Goal: Task Accomplishment & Management: Manage account settings

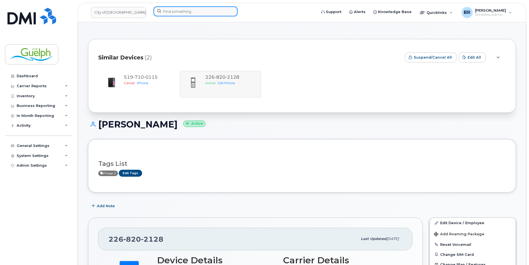
click at [183, 11] on input at bounding box center [195, 11] width 84 height 10
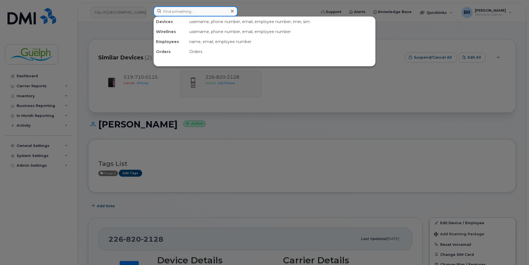
paste input "[PERSON_NAME]"
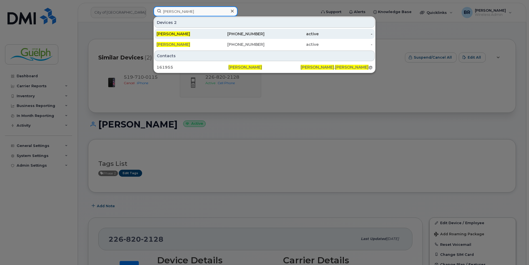
type input "[PERSON_NAME]"
click at [203, 34] on div "[PERSON_NAME]" at bounding box center [183, 34] width 54 height 6
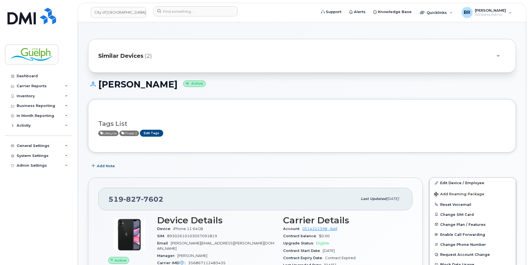
click at [205, 47] on div "Similar Devices (2)" at bounding box center [302, 56] width 428 height 34
click at [199, 52] on div "Similar Devices (2)" at bounding box center [294, 55] width 392 height 13
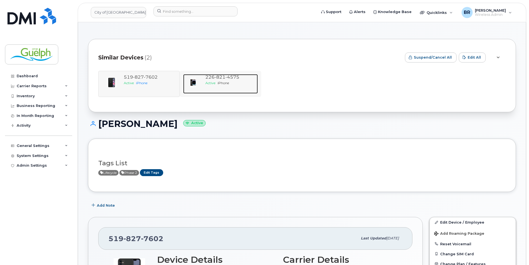
click at [234, 79] on span "4575" at bounding box center [232, 76] width 14 height 5
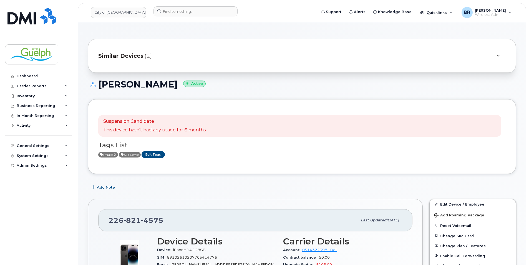
click at [274, 52] on div "Similar Devices (2)" at bounding box center [294, 55] width 392 height 13
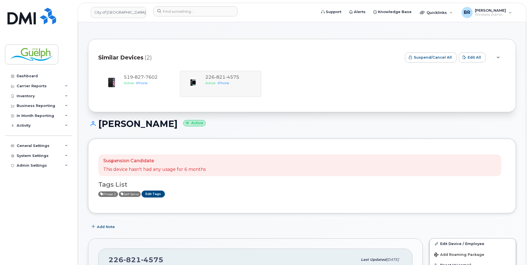
click at [274, 52] on div "Similar Devices (2)" at bounding box center [249, 57] width 302 height 17
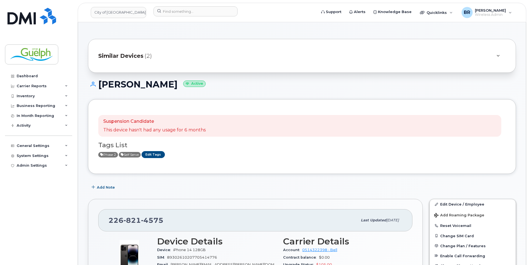
click at [274, 52] on div "Similar Devices (2)" at bounding box center [294, 55] width 392 height 13
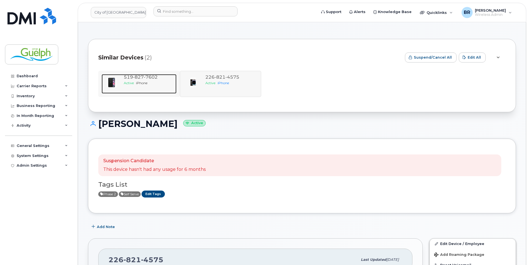
click at [151, 79] on span "7602" at bounding box center [151, 76] width 14 height 5
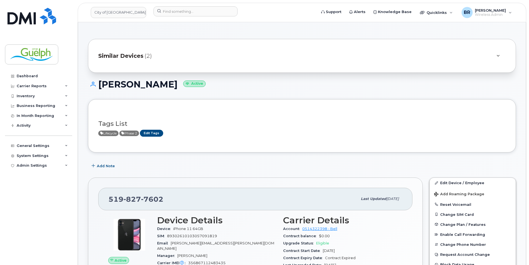
click at [197, 57] on div "Similar Devices (2)" at bounding box center [294, 55] width 392 height 13
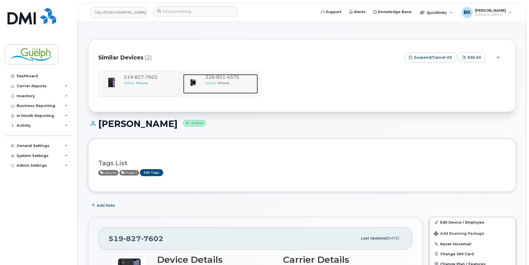
click at [243, 81] on div "Active iPhone" at bounding box center [230, 82] width 50 height 5
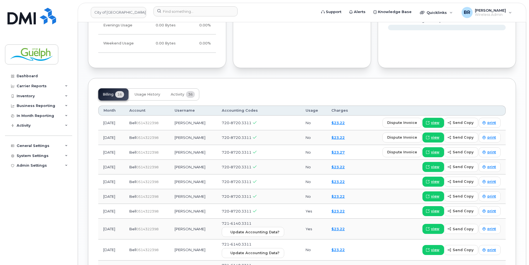
scroll to position [527, 0]
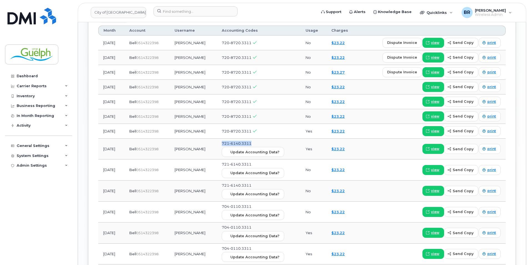
drag, startPoint x: 266, startPoint y: 137, endPoint x: 231, endPoint y: 136, distance: 35.3
click at [231, 138] on td "721-6140.3311 Update Accounting Data?" at bounding box center [259, 148] width 84 height 21
drag, startPoint x: 231, startPoint y: 136, endPoint x: 244, endPoint y: 137, distance: 13.6
copy span "721-6140.3311"
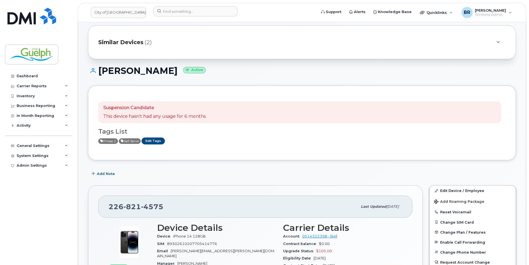
scroll to position [0, 0]
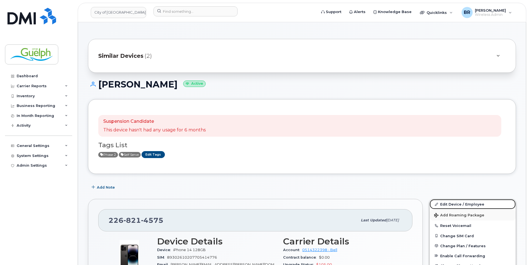
drag, startPoint x: 478, startPoint y: 208, endPoint x: 469, endPoint y: 209, distance: 8.5
click at [478, 208] on link "Edit Device / Employee" at bounding box center [473, 204] width 86 height 10
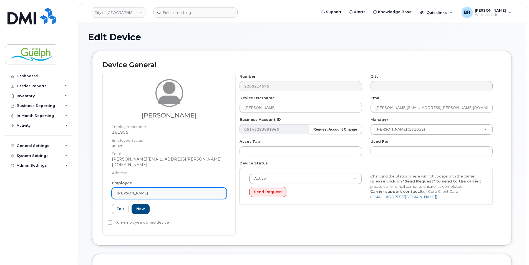
click at [176, 190] on div "[PERSON_NAME]" at bounding box center [169, 192] width 105 height 5
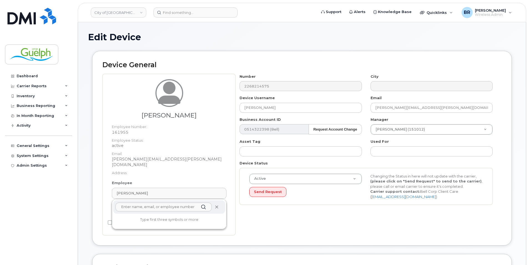
click at [218, 205] on icon at bounding box center [217, 207] width 4 height 4
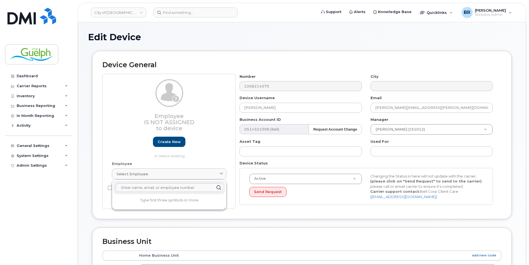
click at [220, 136] on div "Employee Is not assigned to device Create new or select existing" at bounding box center [169, 118] width 115 height 79
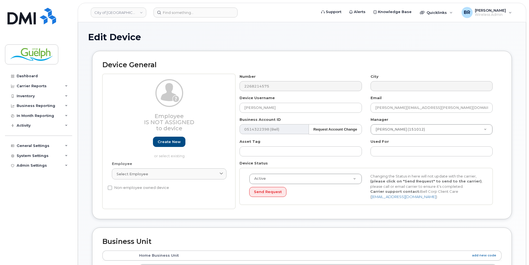
click at [153, 188] on label "Non-employee owned device" at bounding box center [138, 187] width 61 height 7
click at [112, 188] on input "Non-employee owned device" at bounding box center [110, 187] width 4 height 4
checkbox input "true"
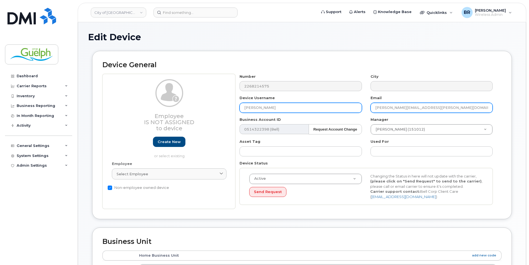
drag, startPoint x: 472, startPoint y: 107, endPoint x: 327, endPoint y: 105, distance: 145.1
click at [327, 105] on div "Number 2268214575 City Device Username Brianne McCrossan Email Brianne.McCrossa…" at bounding box center [366, 141] width 262 height 135
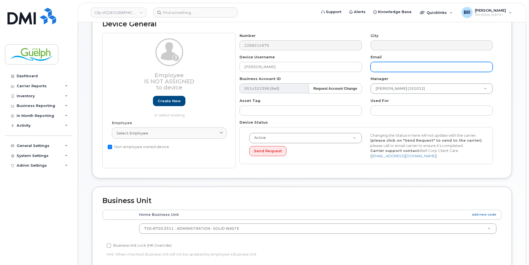
scroll to position [139, 0]
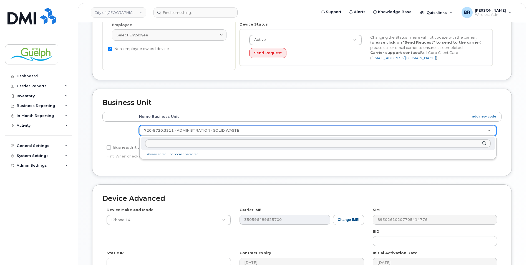
click at [207, 146] on input "text" at bounding box center [317, 143] width 345 height 8
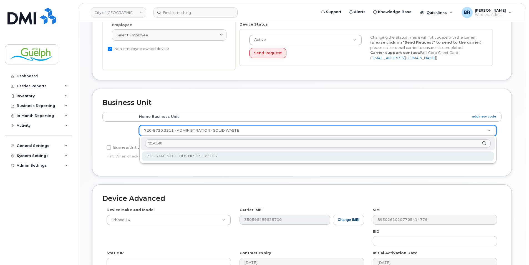
type input "721-6140"
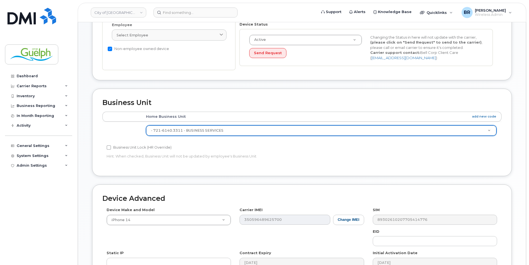
type input "4122741"
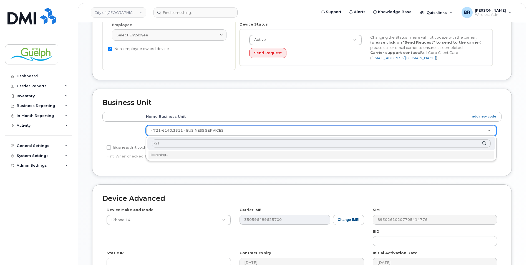
type input "721-"
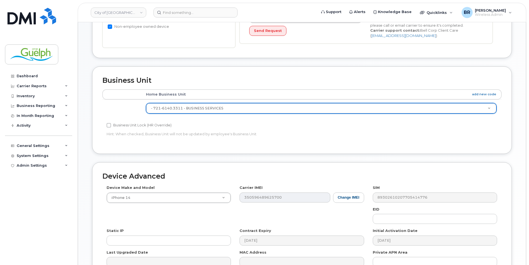
scroll to position [224, 0]
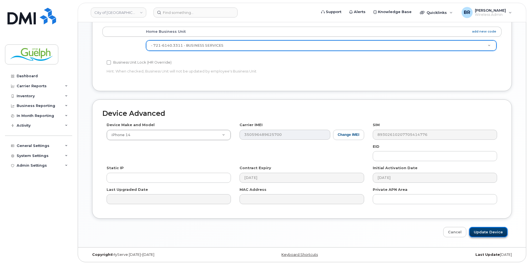
click at [486, 234] on input "Update Device" at bounding box center [488, 232] width 39 height 10
type input "Saving..."
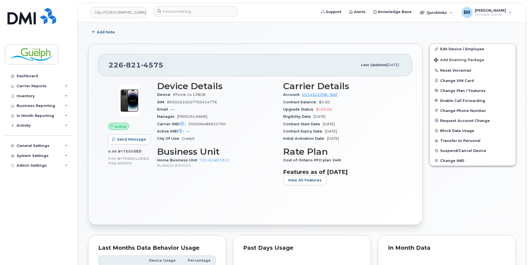
scroll to position [222, 0]
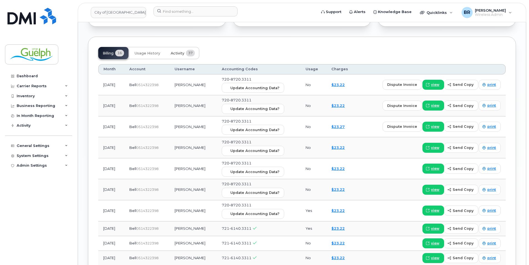
click at [176, 52] on span "Activity" at bounding box center [178, 53] width 14 height 4
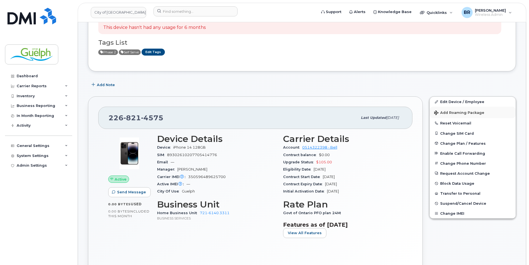
scroll to position [55, 0]
click at [466, 98] on link "Edit Device / Employee" at bounding box center [473, 101] width 86 height 10
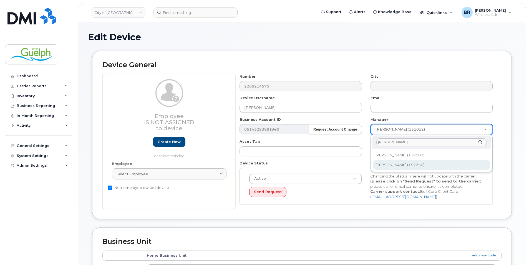
type input "tricia"
type input "525885"
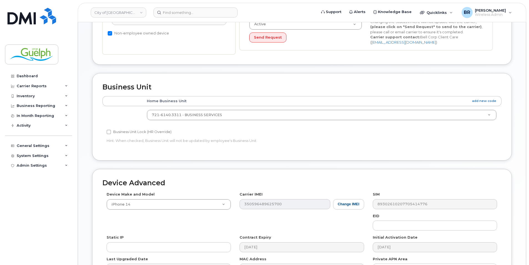
scroll to position [222, 0]
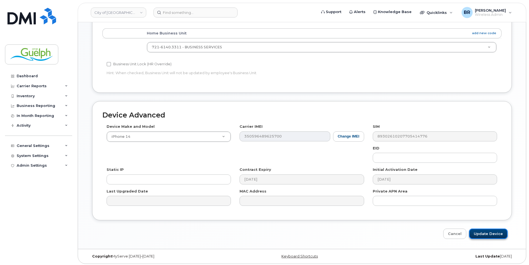
click at [483, 230] on input "Update Device" at bounding box center [488, 233] width 39 height 10
type input "Saving..."
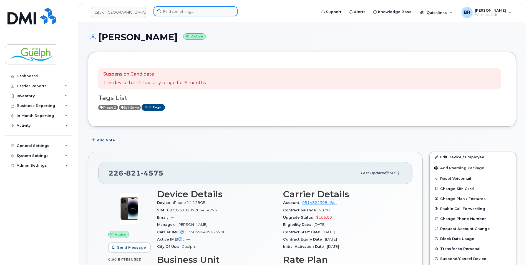
click at [197, 11] on input at bounding box center [195, 11] width 84 height 10
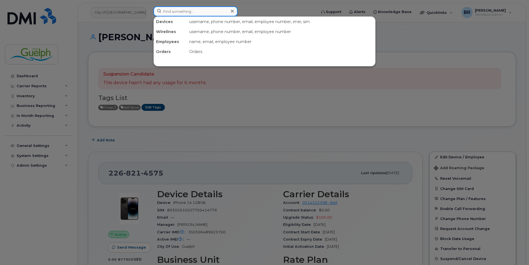
paste input "[PERSON_NAME]"
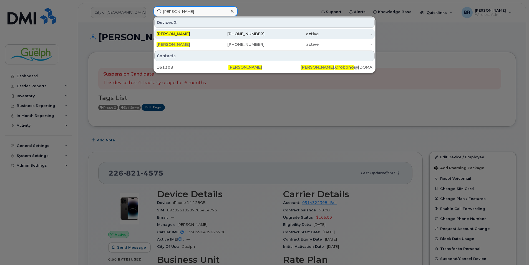
type input "[PERSON_NAME]"
click at [188, 36] on span "[PERSON_NAME]" at bounding box center [173, 33] width 34 height 5
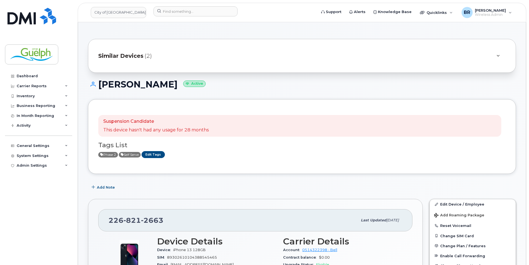
click at [384, 58] on div "Similar Devices (2)" at bounding box center [294, 55] width 392 height 13
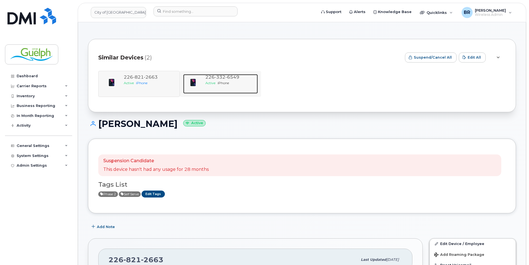
click at [218, 77] on span "332" at bounding box center [219, 76] width 11 height 5
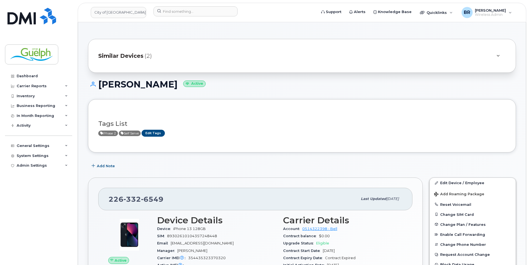
click at [401, 60] on div "Similar Devices (2)" at bounding box center [294, 55] width 392 height 13
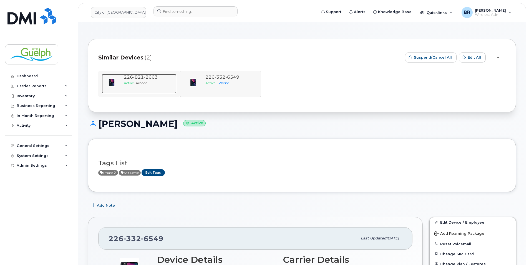
click at [148, 80] on div "226 821 2663" at bounding box center [149, 77] width 50 height 6
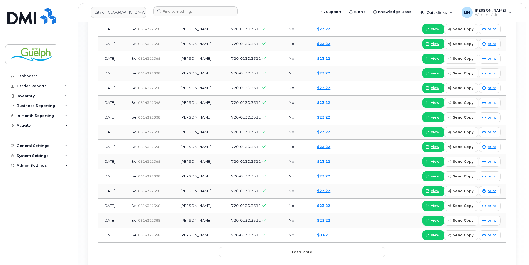
scroll to position [694, 0]
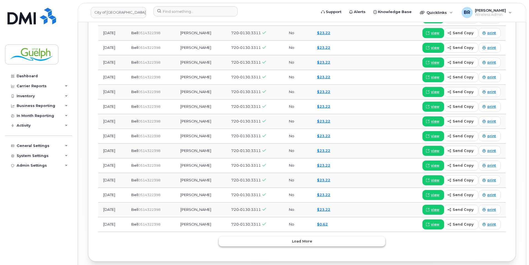
click at [297, 245] on button "Load more" at bounding box center [302, 241] width 166 height 10
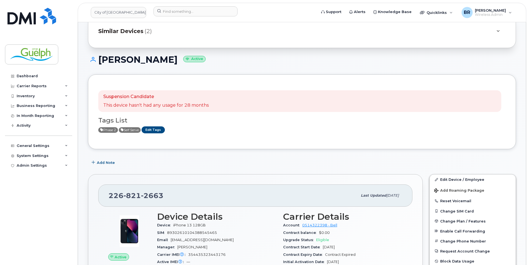
scroll to position [0, 0]
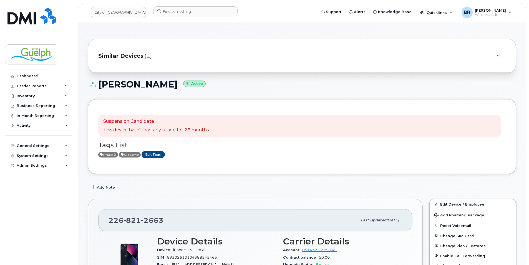
click at [346, 58] on div "Similar Devices (2)" at bounding box center [294, 55] width 392 height 13
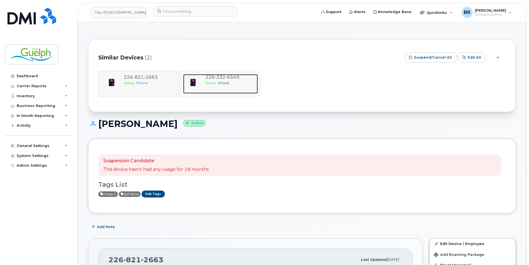
click at [248, 81] on div "Active iPhone" at bounding box center [230, 82] width 50 height 5
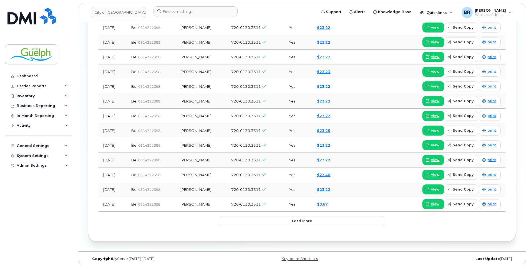
scroll to position [697, 0]
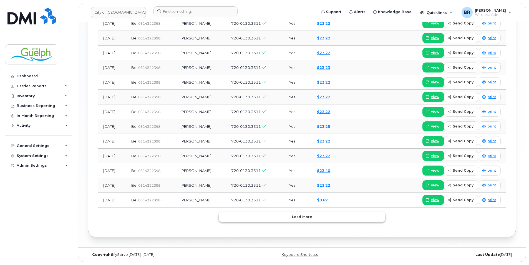
click at [314, 219] on button "Load more" at bounding box center [302, 217] width 166 height 10
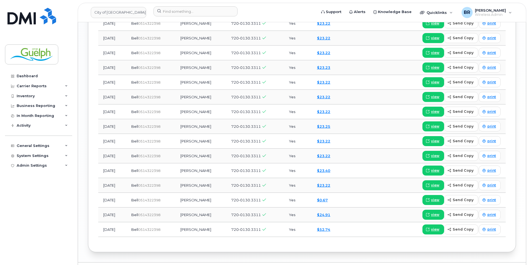
scroll to position [712, 0]
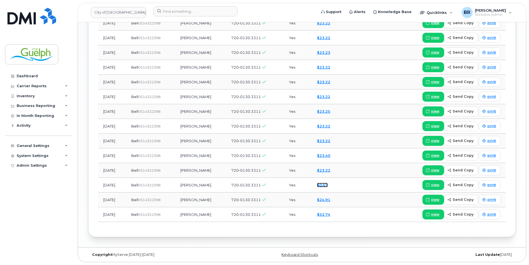
click at [328, 186] on link "$0.67" at bounding box center [322, 185] width 11 height 4
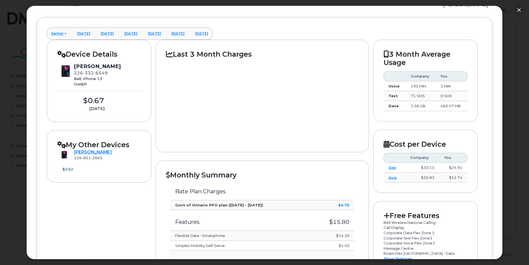
scroll to position [0, 0]
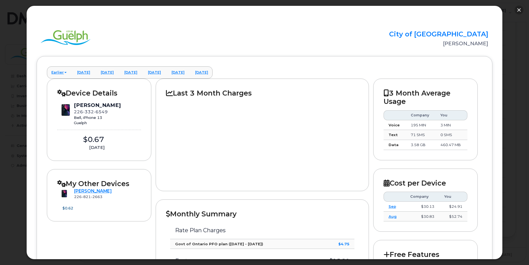
click at [520, 12] on button "button" at bounding box center [518, 10] width 9 height 9
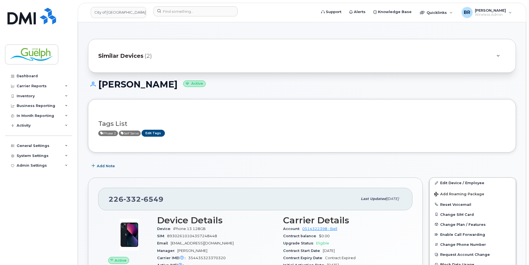
click at [263, 61] on div "Similar Devices (2)" at bounding box center [294, 55] width 392 height 13
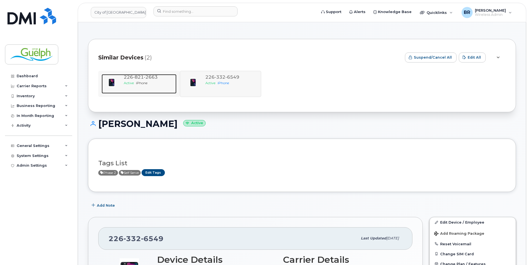
click at [142, 82] on span "iPhone" at bounding box center [141, 83] width 11 height 4
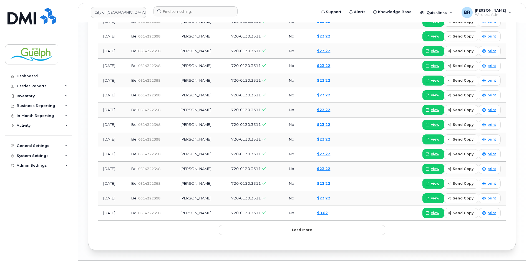
scroll to position [718, 0]
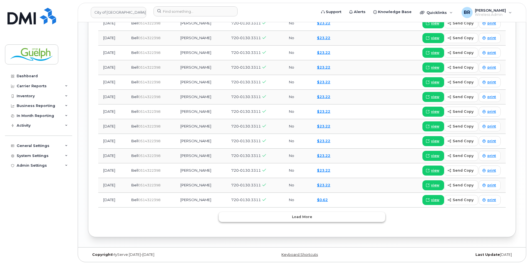
click at [325, 218] on button "Load more" at bounding box center [302, 217] width 166 height 10
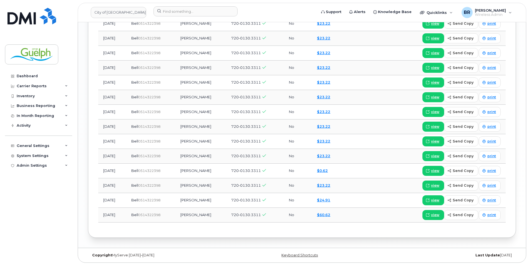
scroll to position [748, 0]
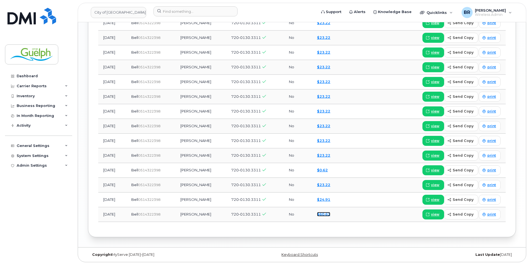
click at [330, 214] on link "$60.62" at bounding box center [323, 214] width 13 height 4
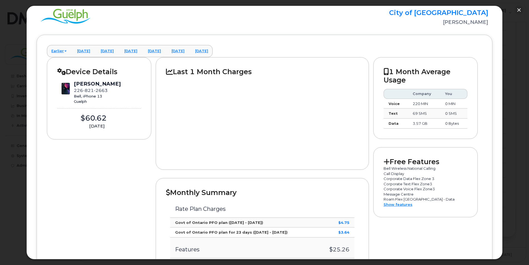
scroll to position [0, 0]
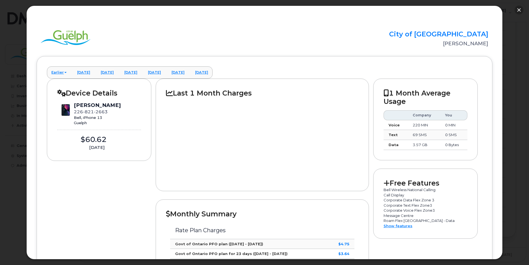
click at [520, 11] on button "button" at bounding box center [518, 10] width 9 height 9
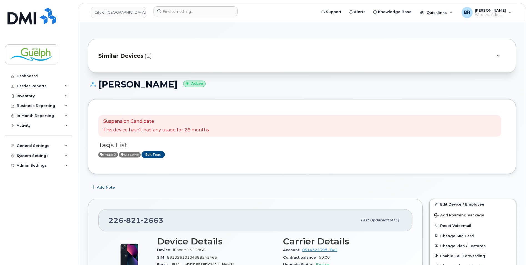
click at [303, 50] on div "Similar Devices (2)" at bounding box center [294, 55] width 392 height 13
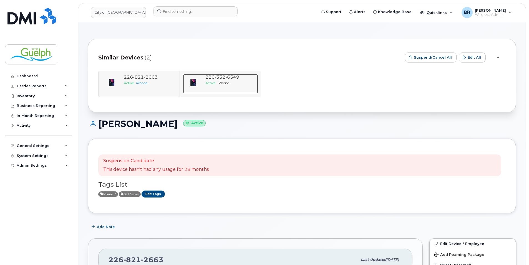
click at [233, 75] on span "6549" at bounding box center [232, 76] width 14 height 5
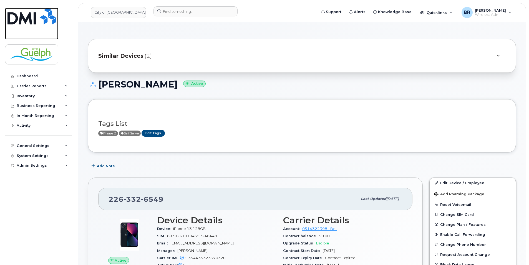
click at [37, 21] on img at bounding box center [31, 16] width 49 height 17
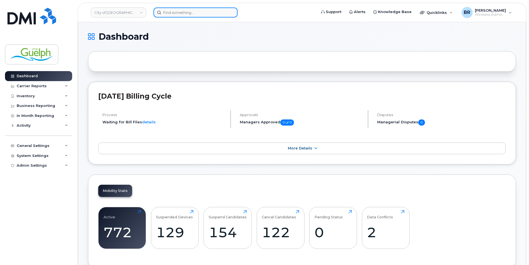
click at [178, 12] on input at bounding box center [195, 12] width 84 height 10
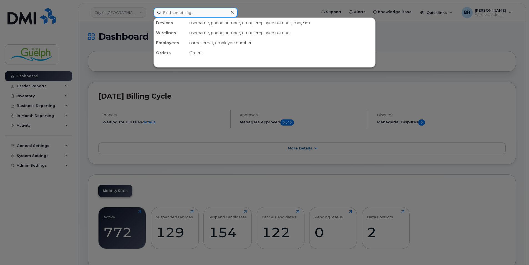
paste input "519 827-4599"
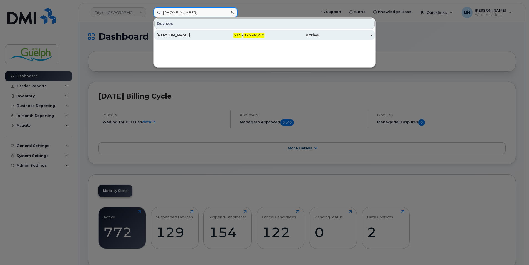
type input "519 827-4599"
click at [163, 35] on div "Hani Atiyeh" at bounding box center [183, 35] width 54 height 6
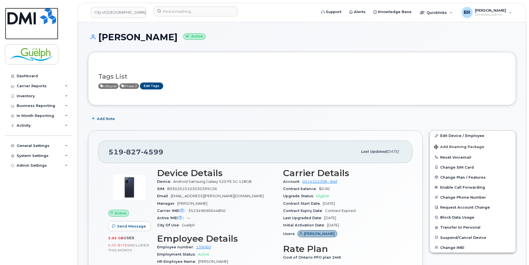
click at [22, 16] on img at bounding box center [31, 16] width 49 height 17
